Goal: Information Seeking & Learning: Learn about a topic

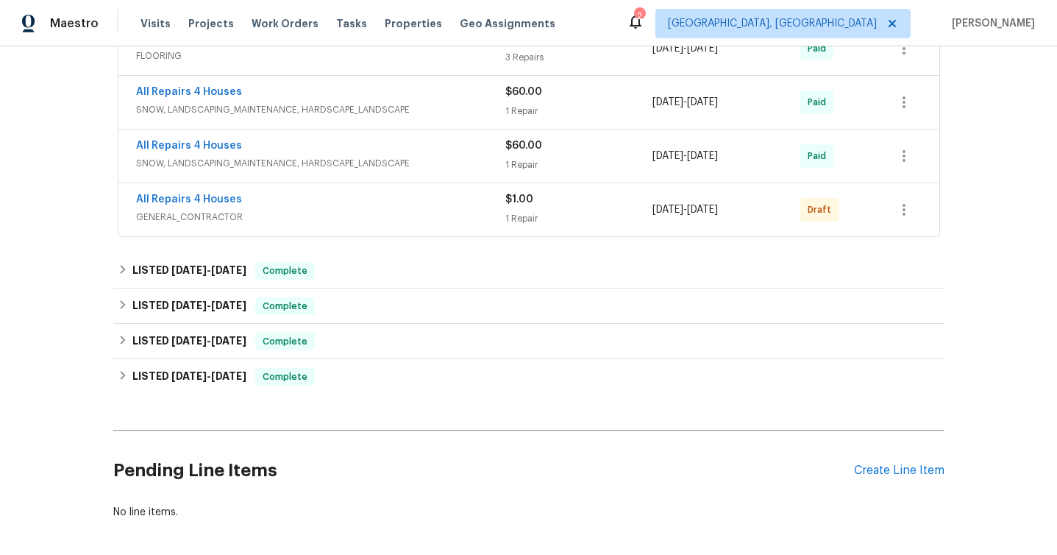
scroll to position [747, 0]
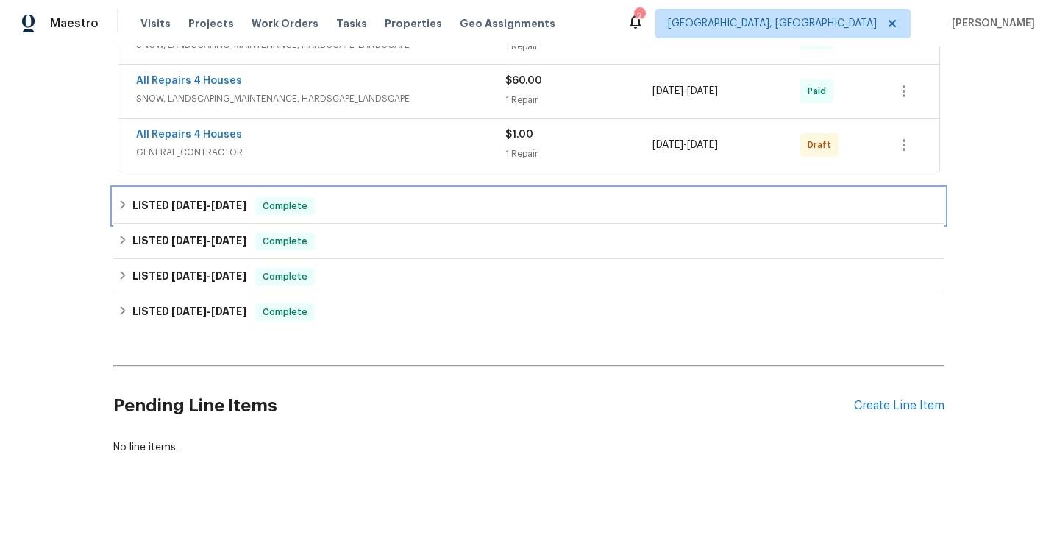
click at [291, 215] on div "LISTED [DATE] - [DATE] Complete" at bounding box center [528, 205] width 831 height 35
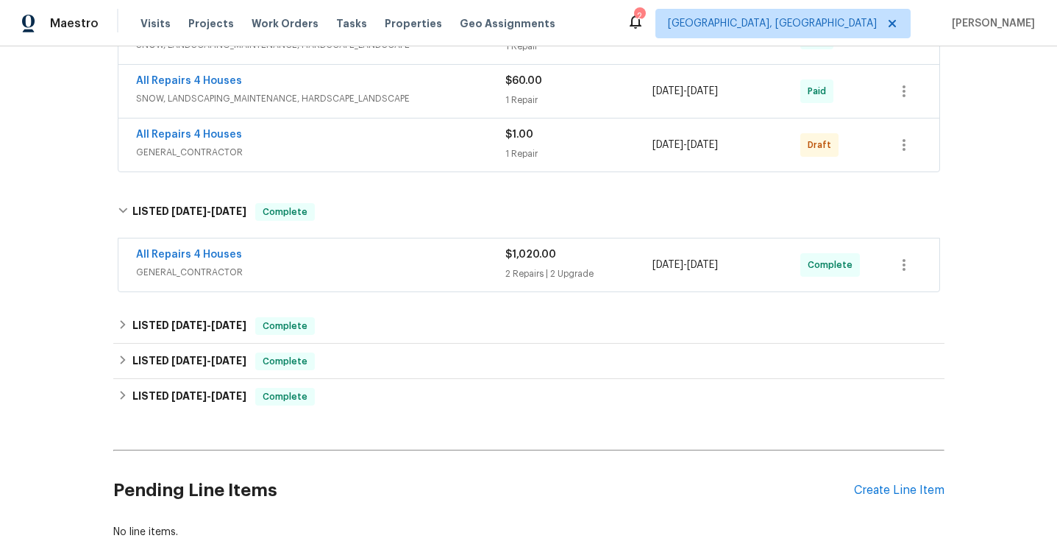
click at [285, 267] on span "GENERAL_CONTRACTOR" at bounding box center [320, 272] width 369 height 15
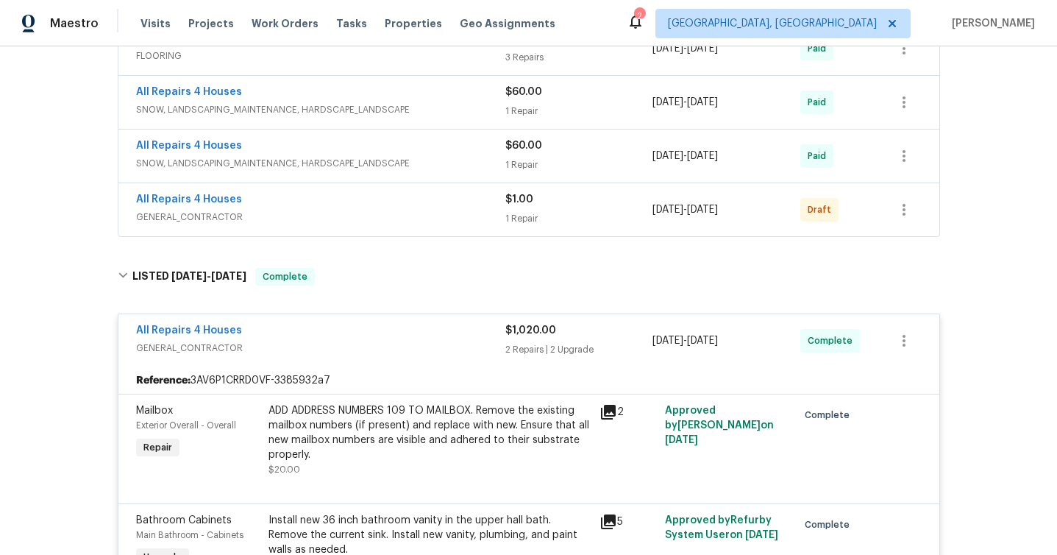
scroll to position [673, 0]
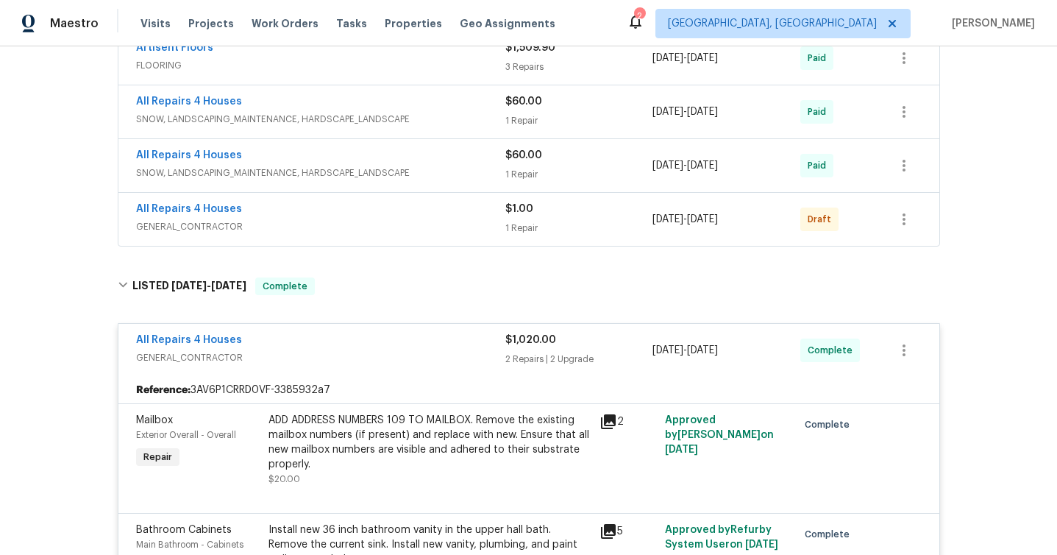
click at [393, 219] on span "GENERAL_CONTRACTOR" at bounding box center [320, 226] width 369 height 15
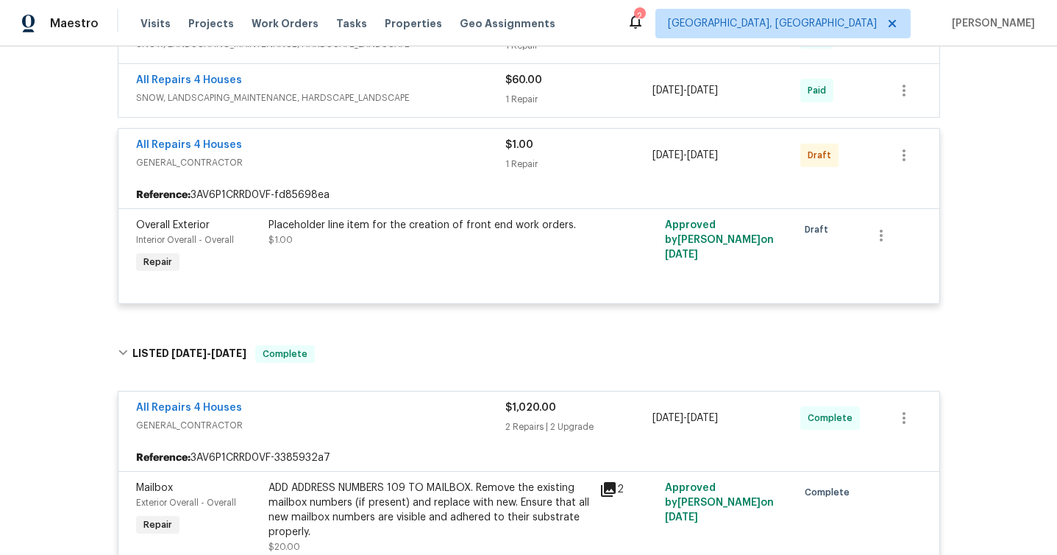
scroll to position [731, 0]
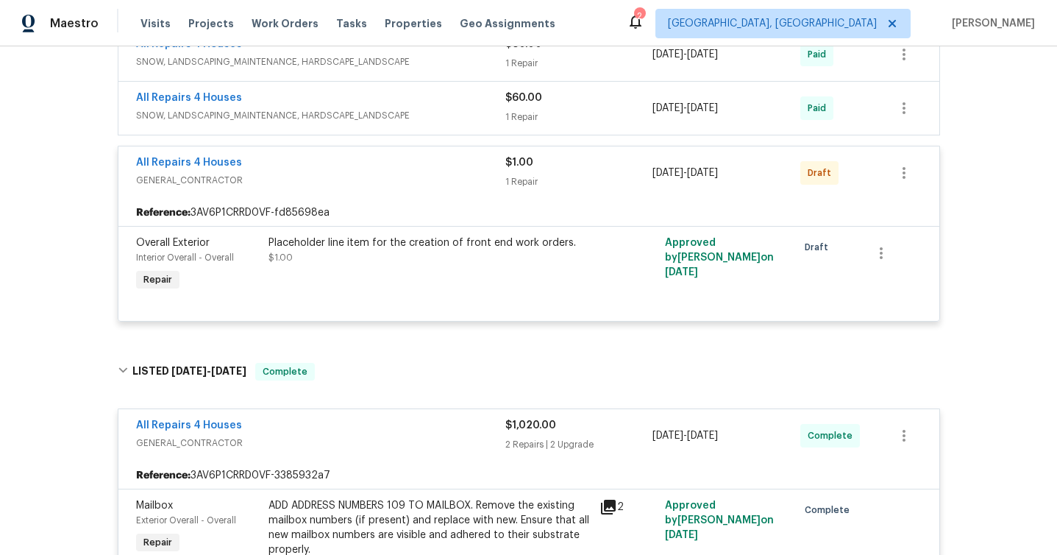
click at [427, 107] on div "All Repairs 4 Houses" at bounding box center [320, 99] width 369 height 18
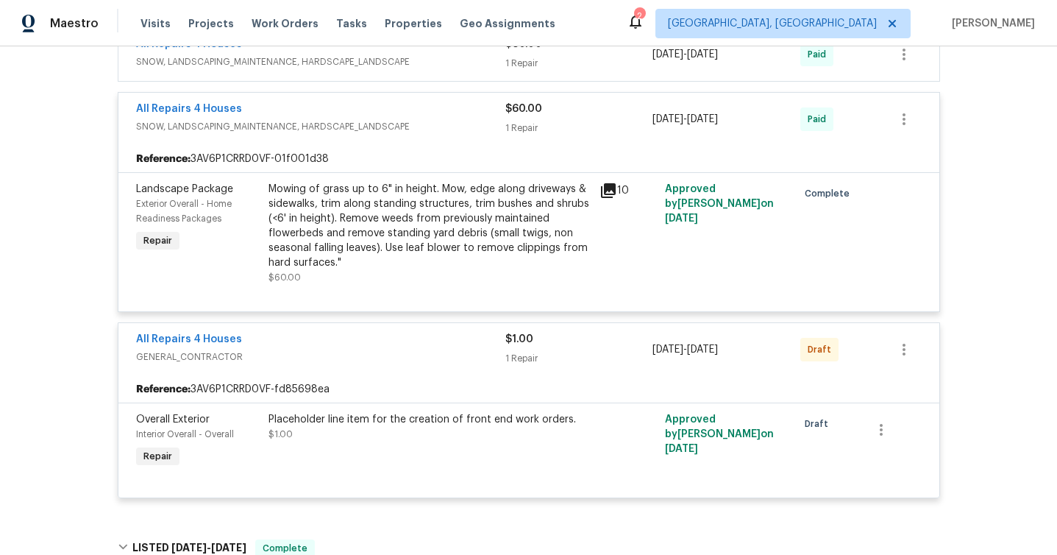
click at [427, 75] on div "All Repairs 4 Houses SNOW, LANDSCAPING_MAINTENANCE, HARDSCAPE_LANDSCAPE $60.00 …" at bounding box center [528, 54] width 821 height 53
click at [415, 65] on span "SNOW, LANDSCAPING_MAINTENANCE, HARDSCAPE_LANDSCAPE" at bounding box center [320, 61] width 369 height 15
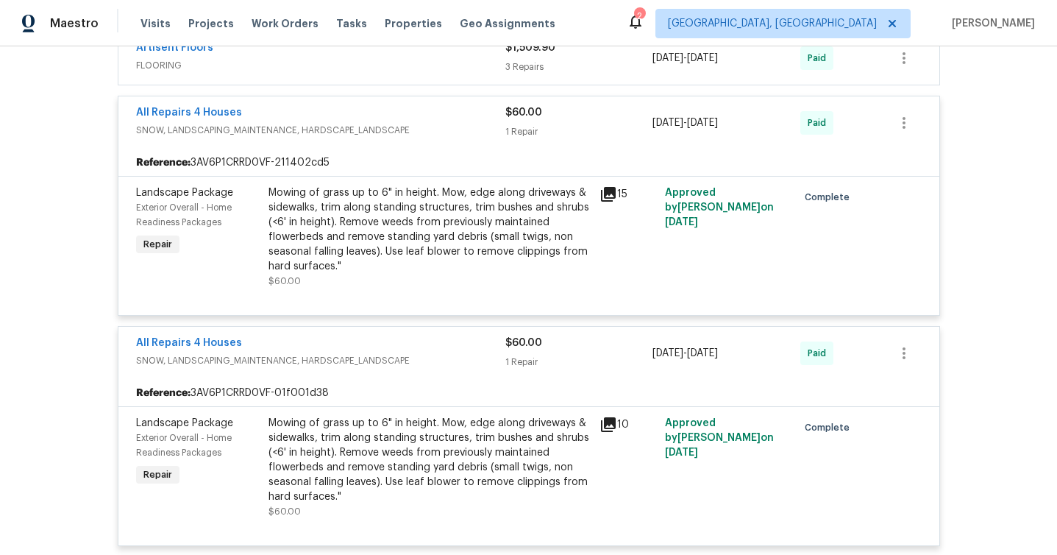
scroll to position [630, 0]
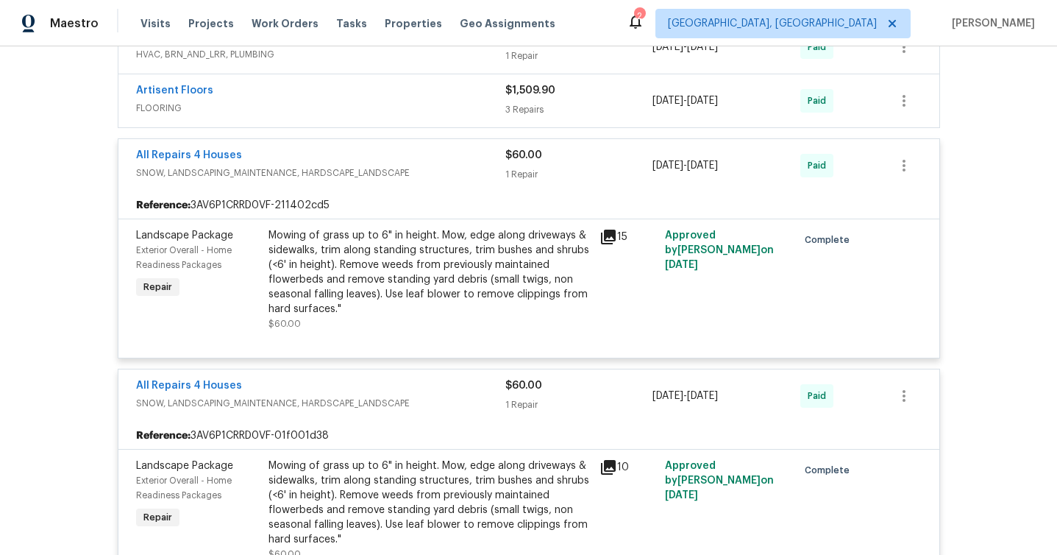
click at [410, 86] on div "Artisent Floors" at bounding box center [320, 92] width 369 height 18
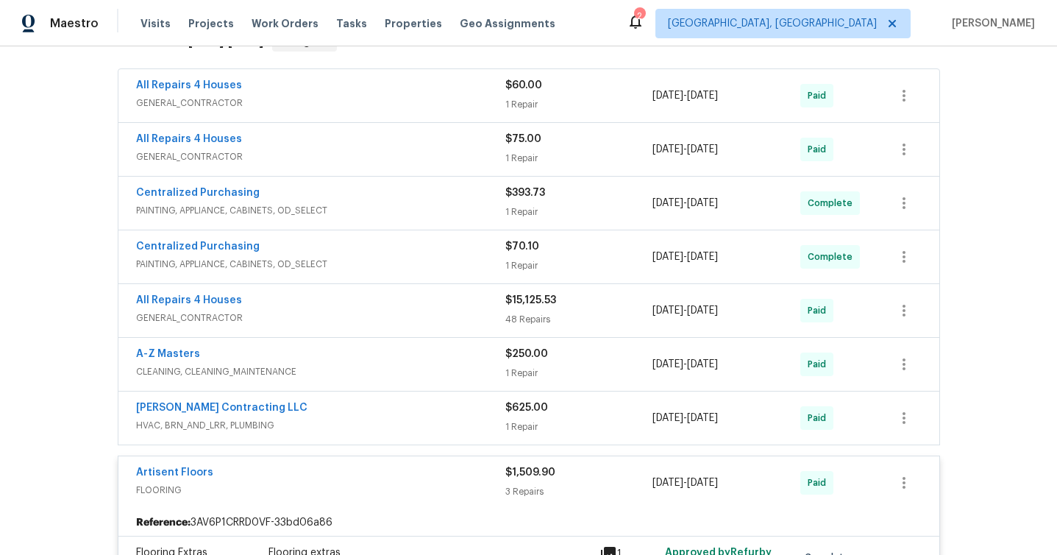
scroll to position [349, 0]
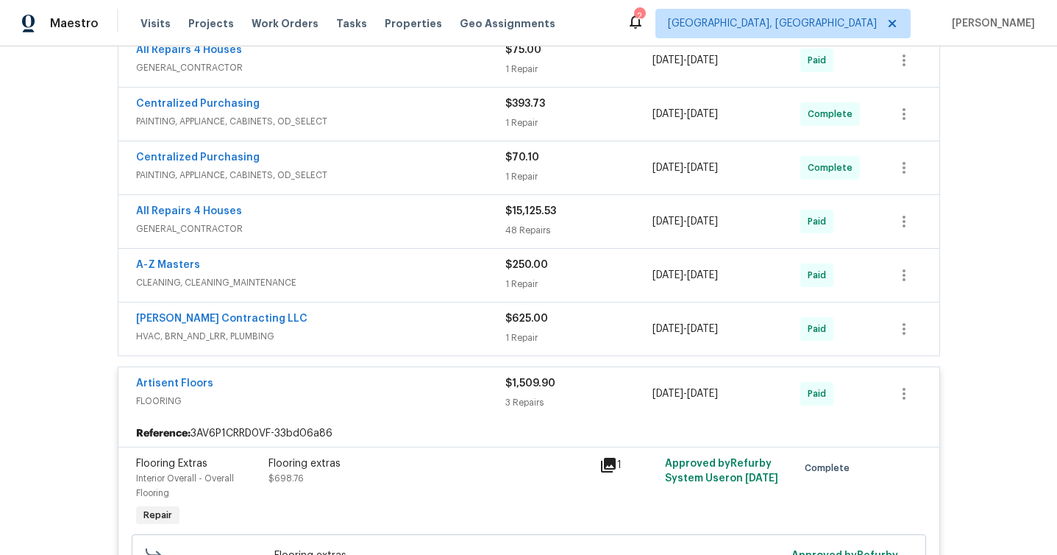
click at [272, 415] on div "Artisent Floors FLOORING $1,509.90 3 Repairs [DATE] - [DATE] Paid" at bounding box center [528, 393] width 821 height 53
click at [264, 398] on span "FLOORING" at bounding box center [320, 401] width 369 height 15
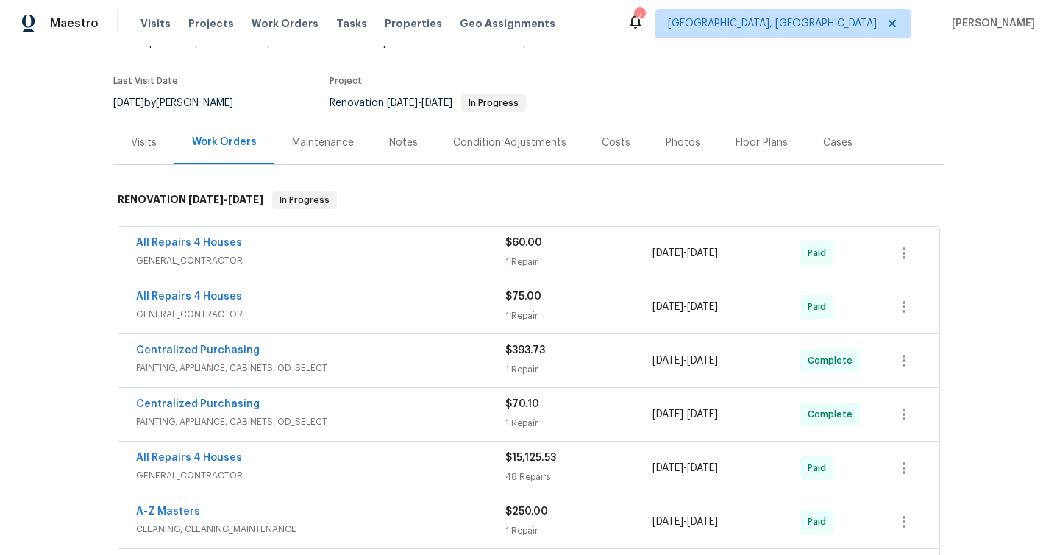
scroll to position [0, 0]
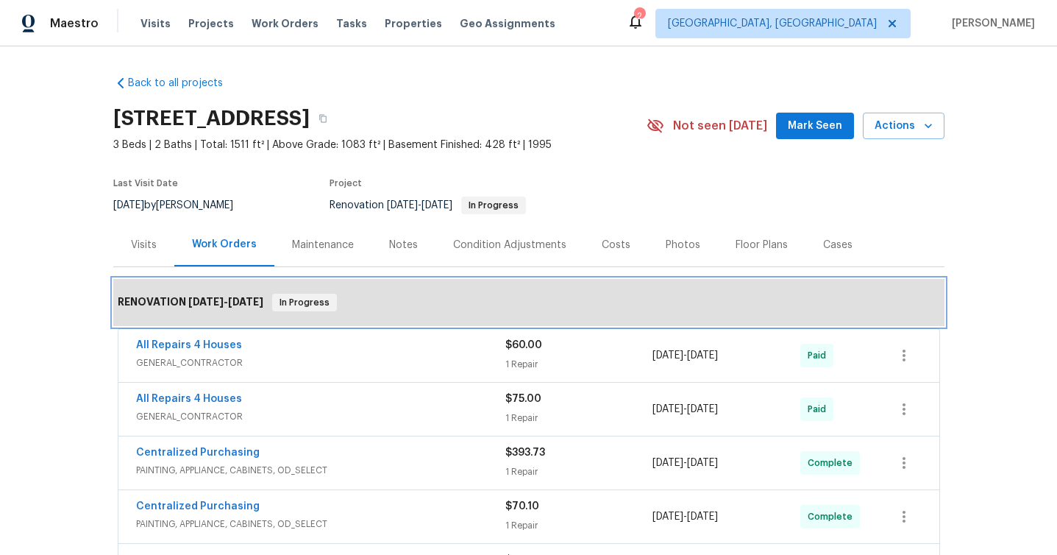
click at [228, 302] on span "[DATE] - [DATE]" at bounding box center [225, 301] width 75 height 10
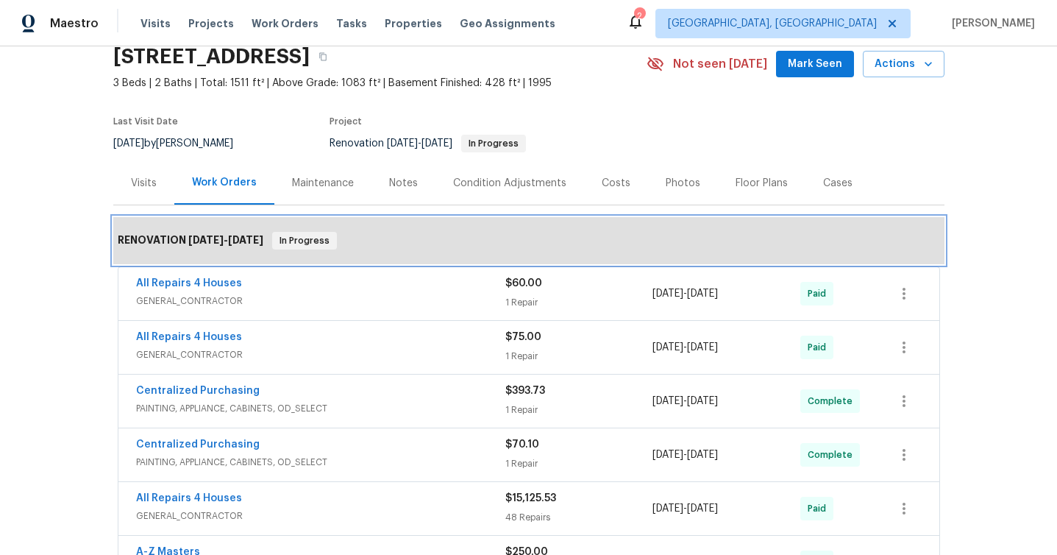
scroll to position [66, 0]
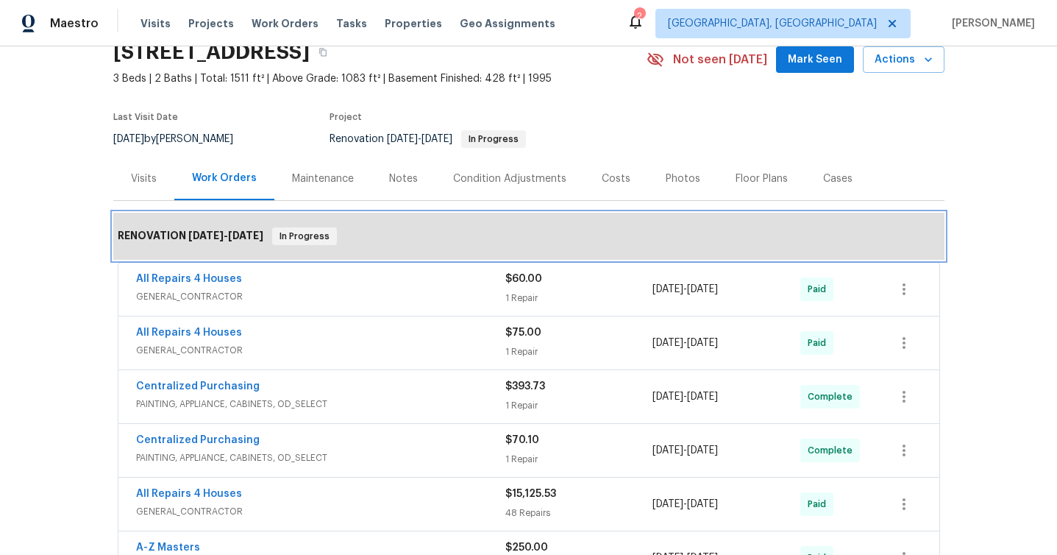
click at [263, 238] on span "[DATE]" at bounding box center [245, 235] width 35 height 10
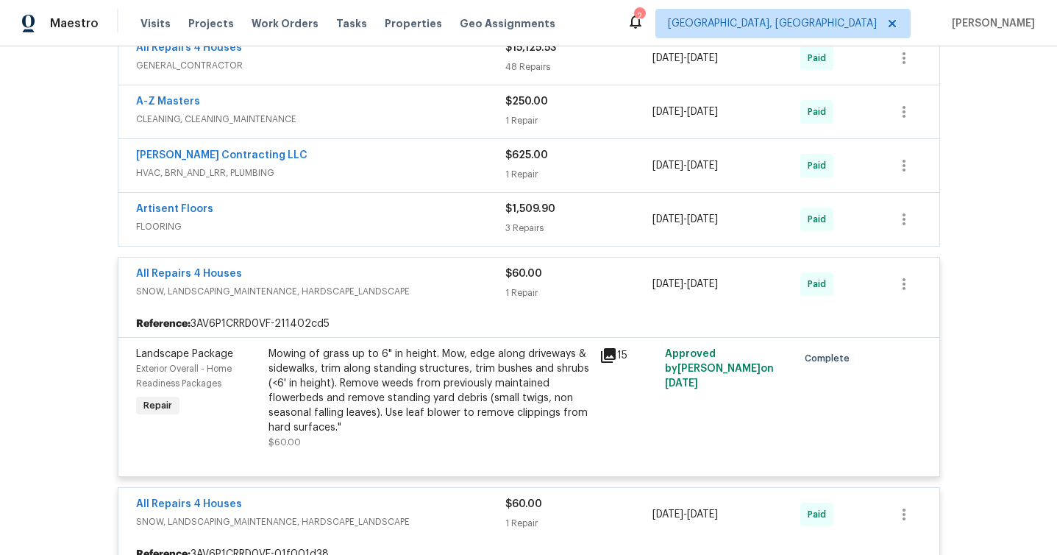
scroll to position [508, 0]
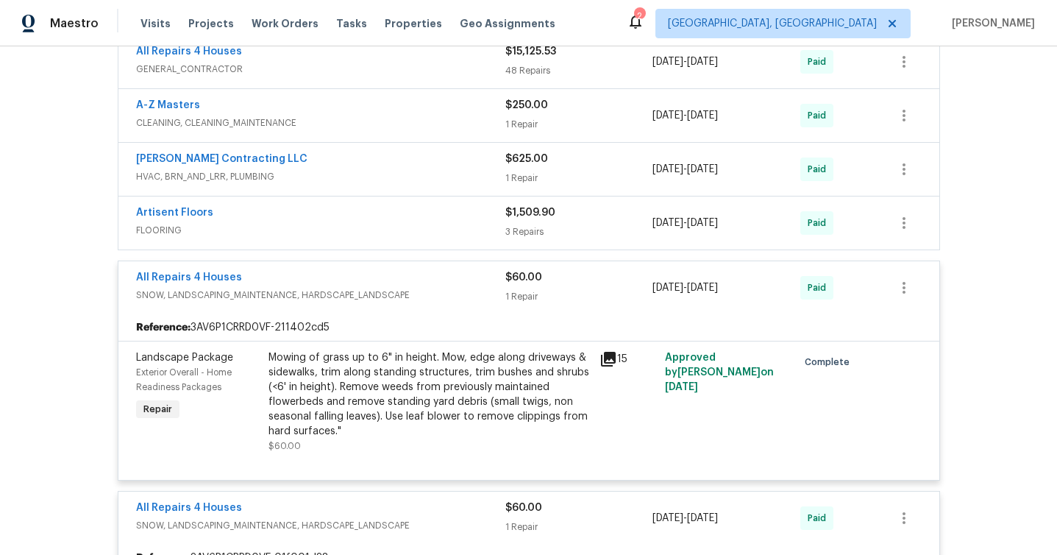
click at [392, 286] on div "All Repairs 4 Houses" at bounding box center [320, 279] width 369 height 18
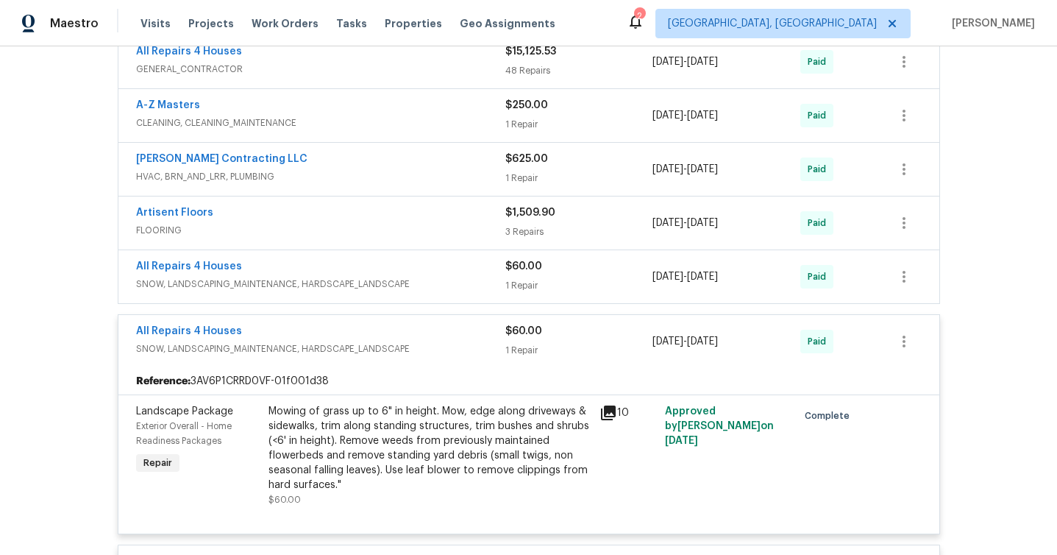
click at [374, 346] on span "SNOW, LANDSCAPING_MAINTENANCE, HARDSCAPE_LANDSCAPE" at bounding box center [320, 348] width 369 height 15
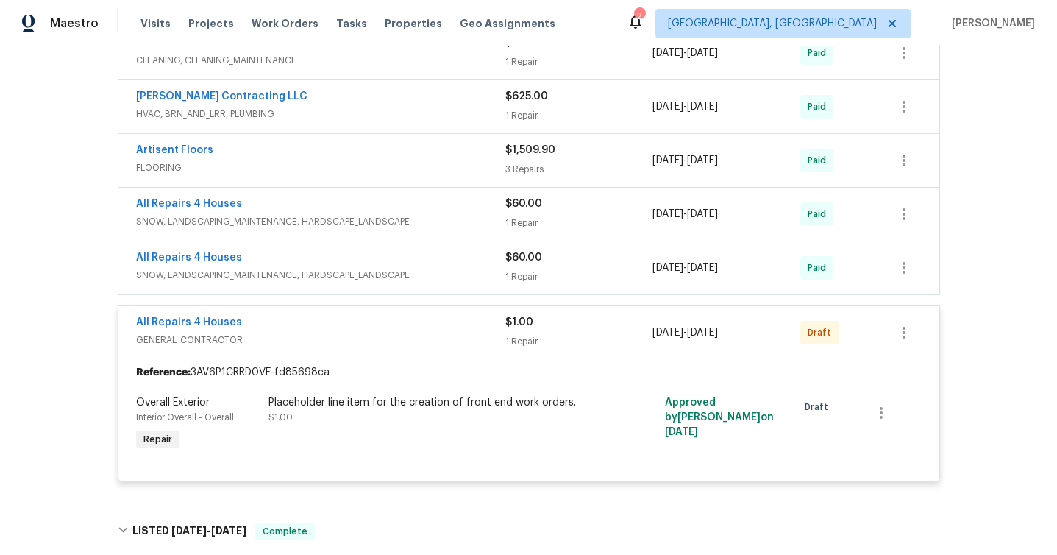
scroll to position [612, 0]
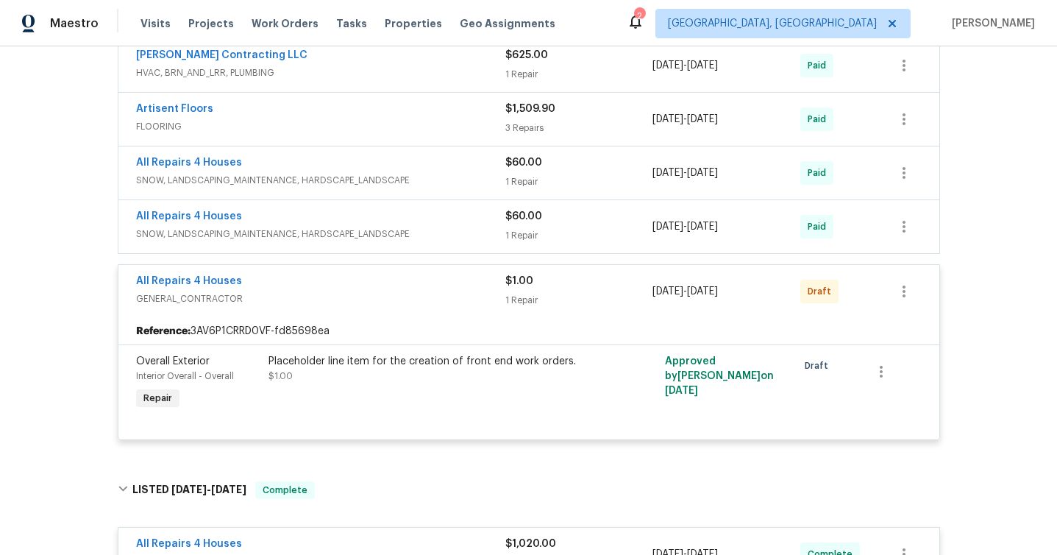
click at [372, 292] on span "GENERAL_CONTRACTOR" at bounding box center [320, 298] width 369 height 15
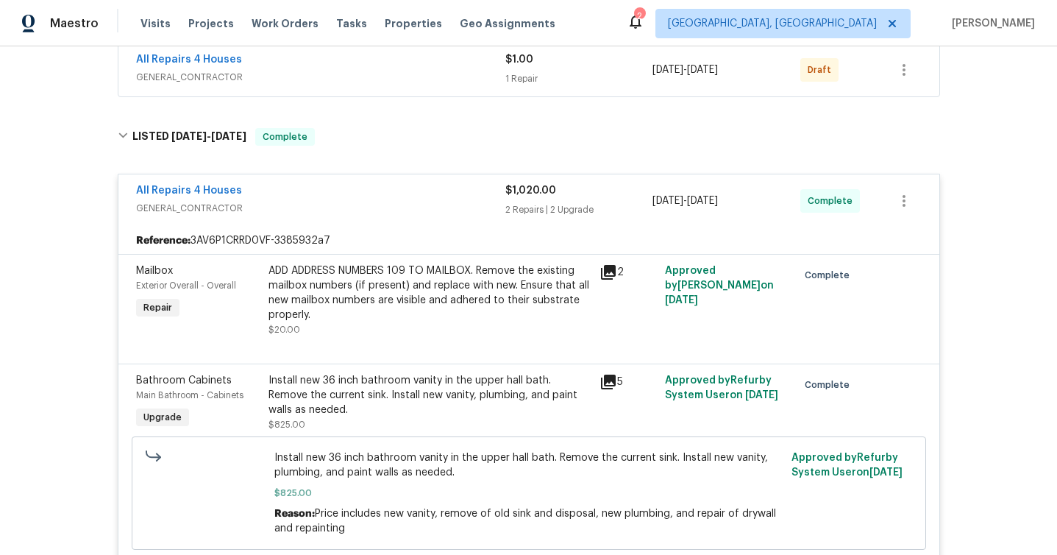
scroll to position [836, 0]
